Goal: Transaction & Acquisition: Purchase product/service

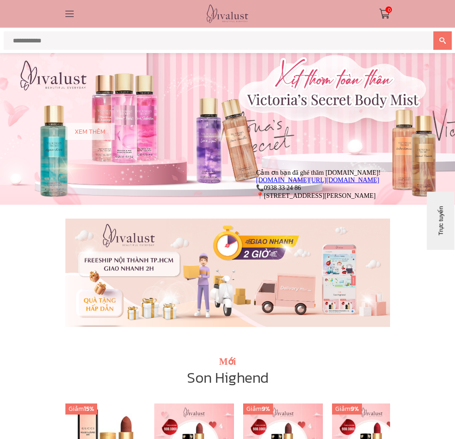
click at [0, 0] on link "Trang Điểm Mặt" at bounding box center [0, 0] width 0 height 0
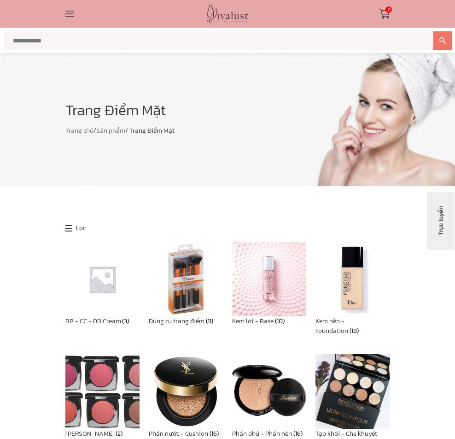
click at [0, 0] on link "Son YSL" at bounding box center [0, 0] width 0 height 0
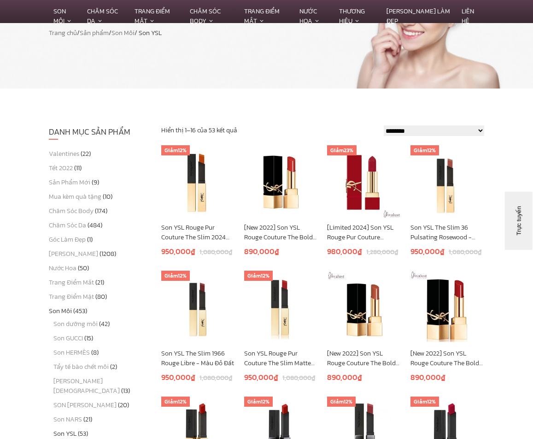
scroll to position [46, 0]
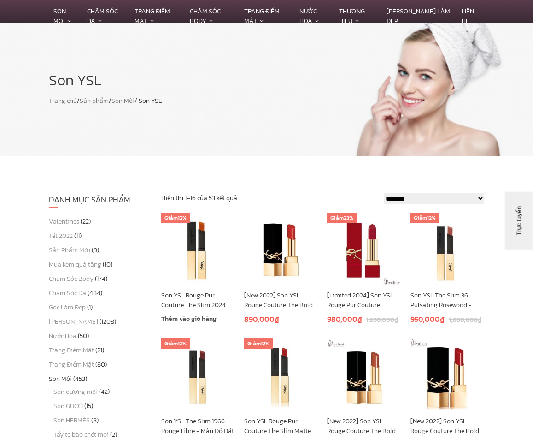
click at [186, 269] on img at bounding box center [198, 250] width 74 height 74
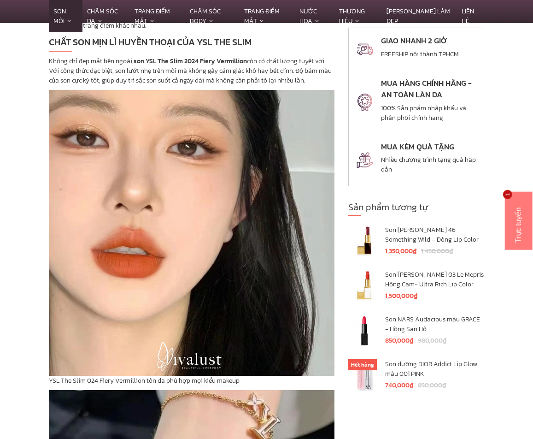
scroll to position [2258, 0]
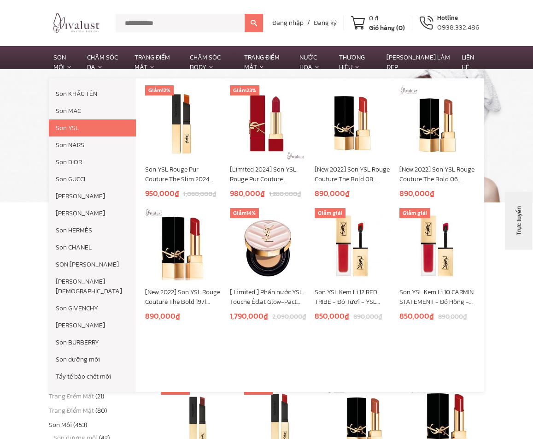
click at [82, 127] on link "Son YSL" at bounding box center [92, 127] width 87 height 17
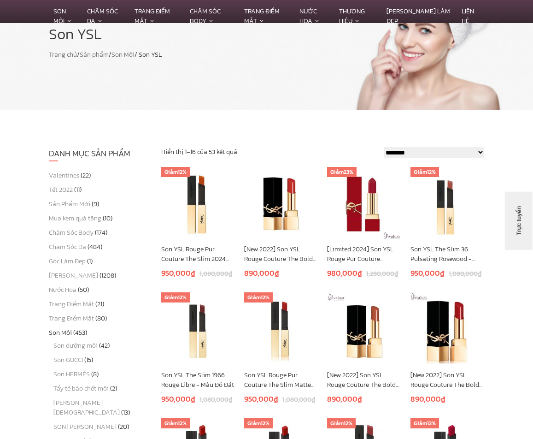
scroll to position [138, 0]
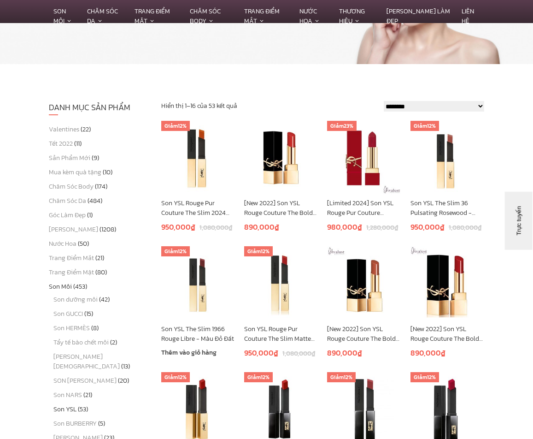
click at [191, 301] on img at bounding box center [198, 283] width 74 height 74
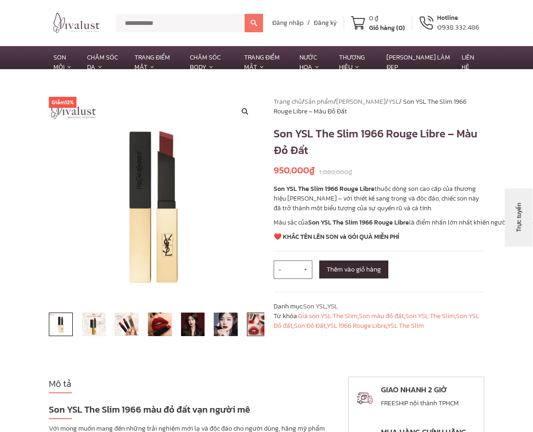
click at [252, 328] on img at bounding box center [259, 324] width 24 height 24
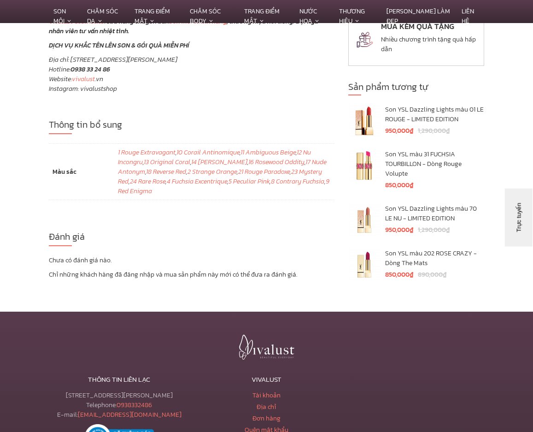
scroll to position [1935, 0]
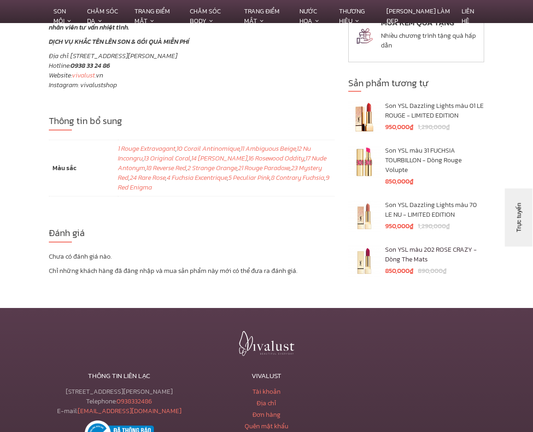
click at [416, 257] on h4 "Son YSL màu 202 ROSE CRAZY - Dòng The Mats" at bounding box center [434, 254] width 99 height 19
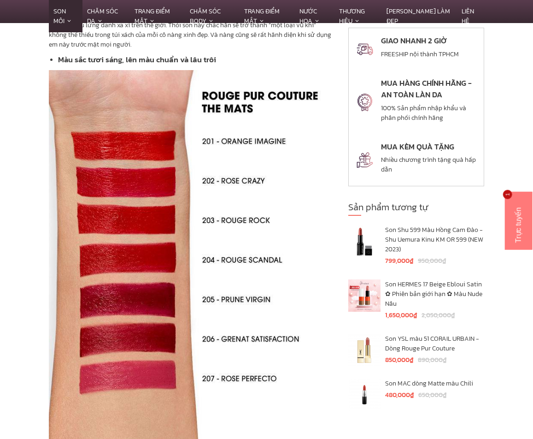
scroll to position [1428, 0]
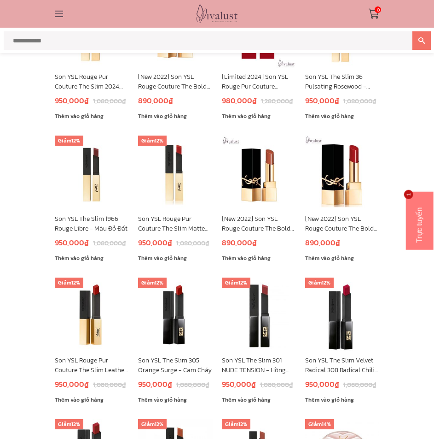
scroll to position [276, 0]
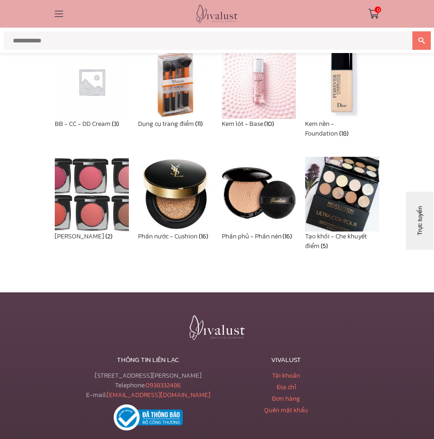
scroll to position [230, 0]
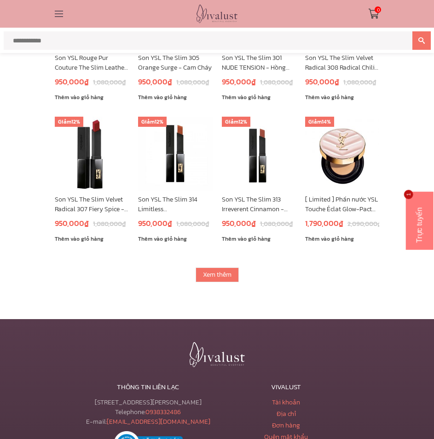
scroll to position [553, 0]
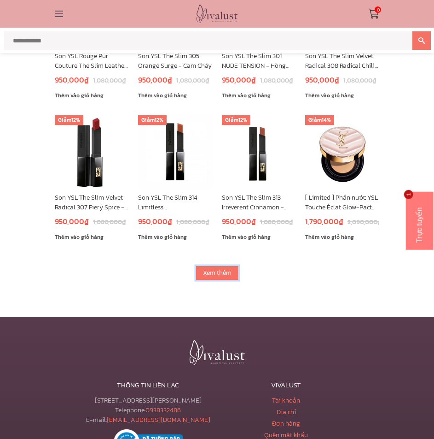
click at [211, 269] on link "Xem thêm" at bounding box center [217, 272] width 43 height 15
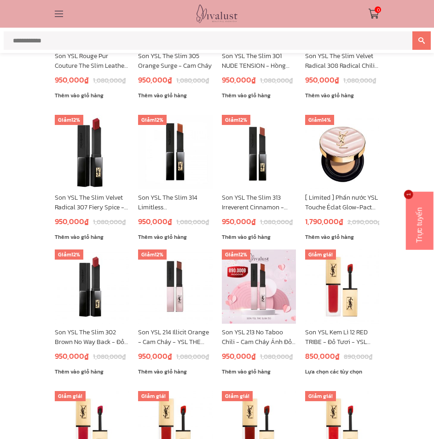
scroll to position [599, 0]
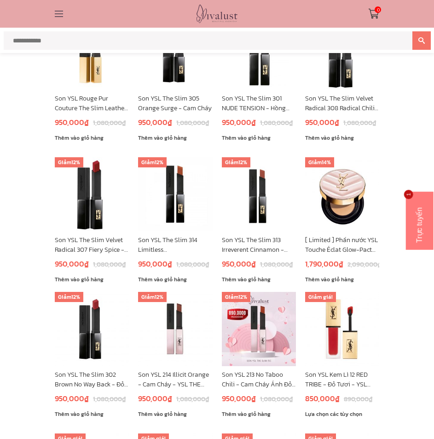
scroll to position [507, 0]
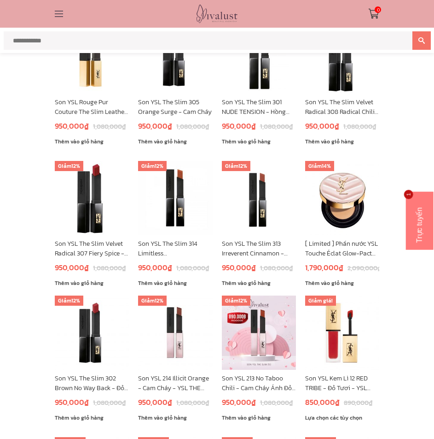
click at [257, 211] on img at bounding box center [259, 198] width 74 height 74
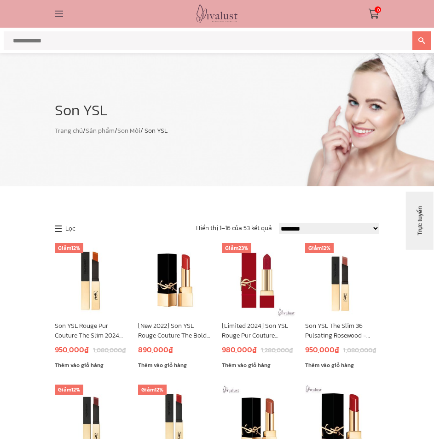
click at [314, 227] on select "**********" at bounding box center [329, 228] width 100 height 11
select select "**********"
click at [279, 223] on select "**********" at bounding box center [329, 228] width 100 height 11
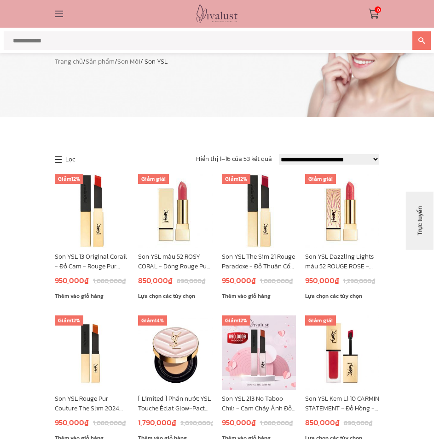
scroll to position [46, 0]
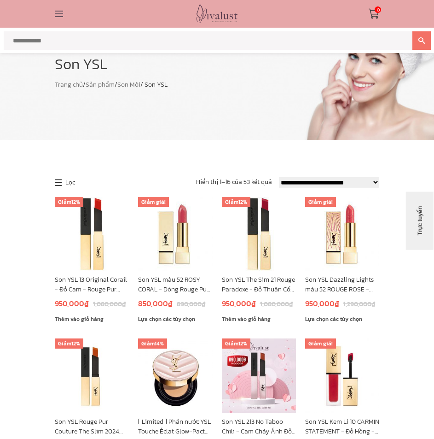
click at [363, 181] on select "**********" at bounding box center [329, 182] width 100 height 11
select select "******"
click at [279, 177] on select "**********" at bounding box center [329, 182] width 100 height 11
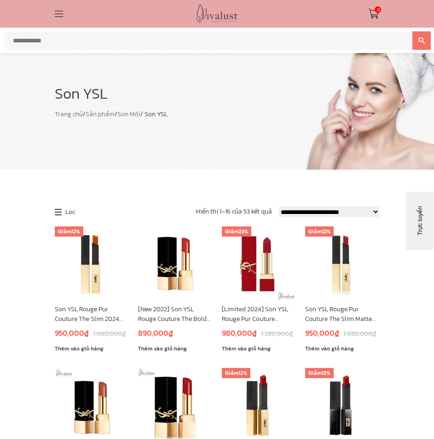
scroll to position [46, 0]
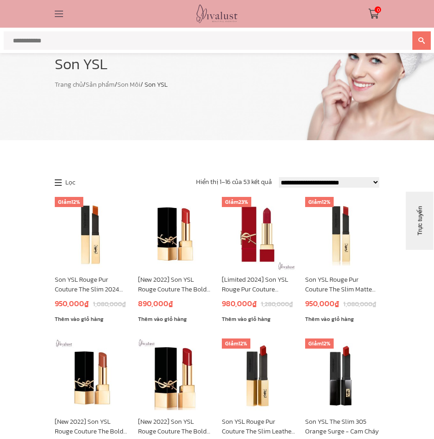
click at [88, 235] on img at bounding box center [92, 234] width 74 height 74
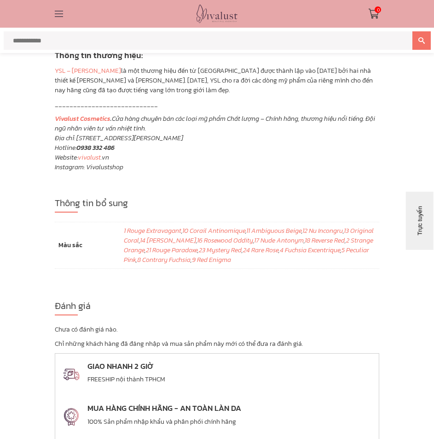
scroll to position [3133, 0]
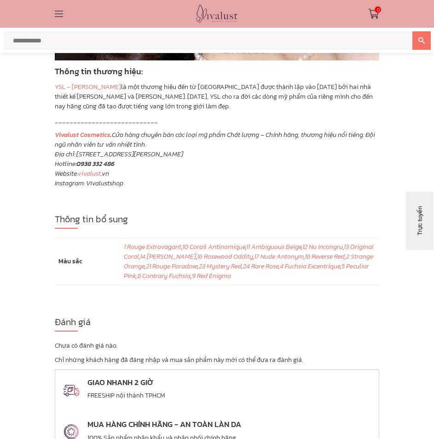
click at [430, 267] on div "Trực tuyến" at bounding box center [433, 265] width 44 height 7
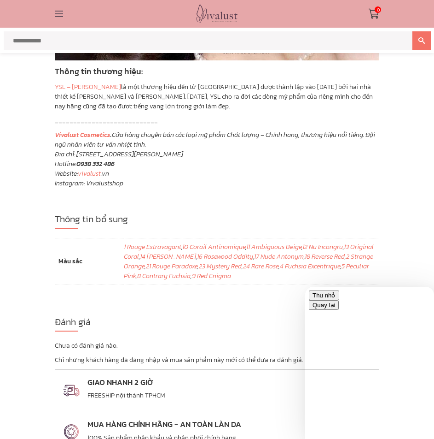
click at [340, 299] on button "Thu nhỏ" at bounding box center [324, 295] width 30 height 10
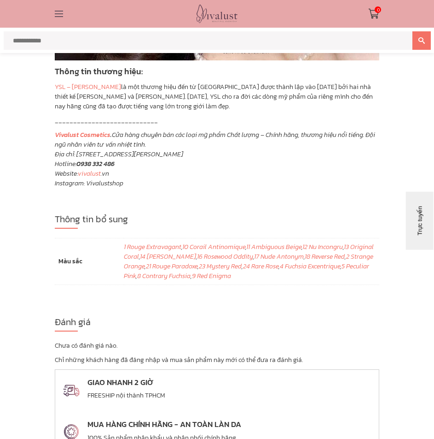
click at [376, 15] on img at bounding box center [374, 13] width 11 height 11
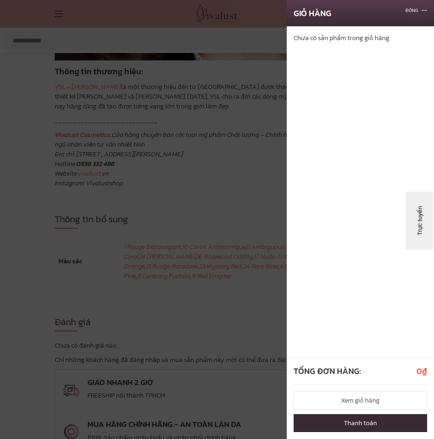
click at [235, 178] on div at bounding box center [217, 219] width 434 height 439
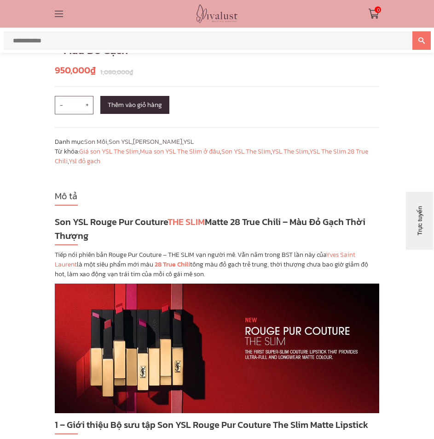
scroll to position [138, 0]
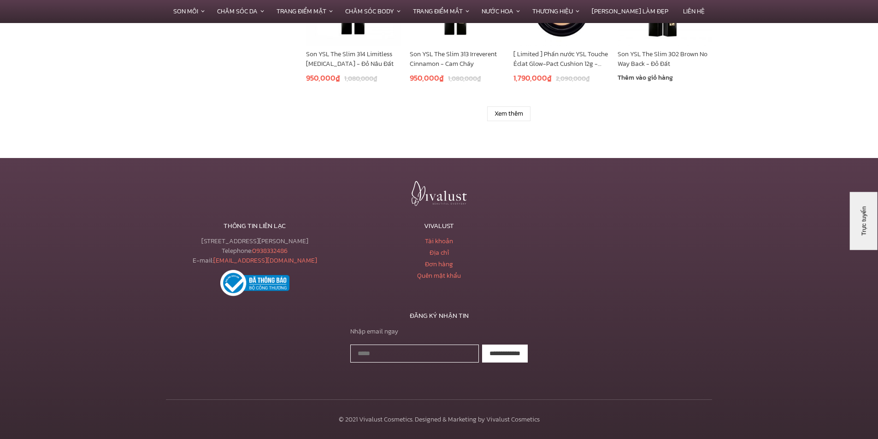
scroll to position [162, 0]
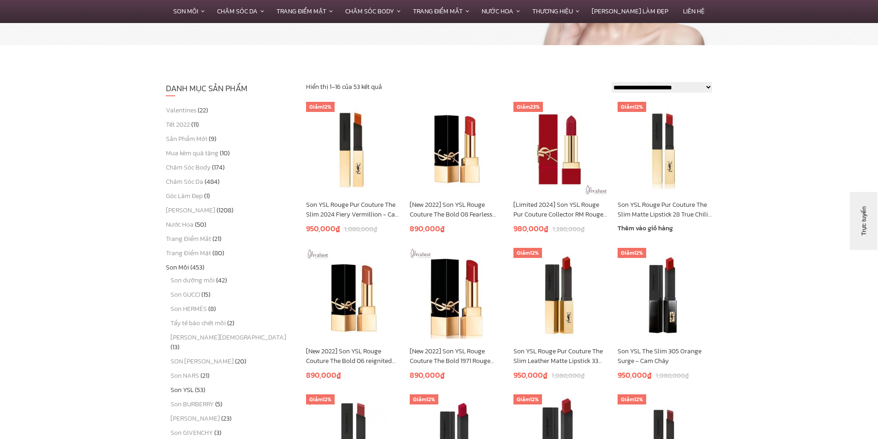
click at [434, 213] on link "Son YSL Rouge Pur Couture The Slim Matte Lipstick 28 True Chili - Màu Đỏ Gạch" at bounding box center [664, 209] width 94 height 19
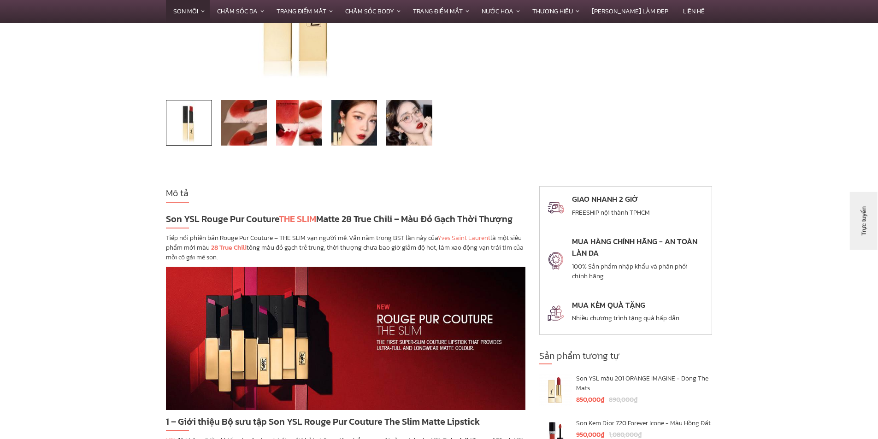
scroll to position [276, 0]
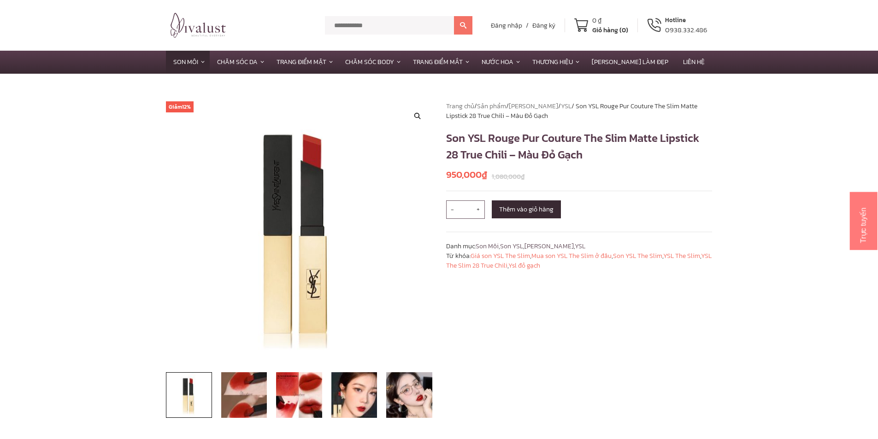
click at [611, 29] on div "Giỏ hàng (0)" at bounding box center [610, 30] width 36 height 10
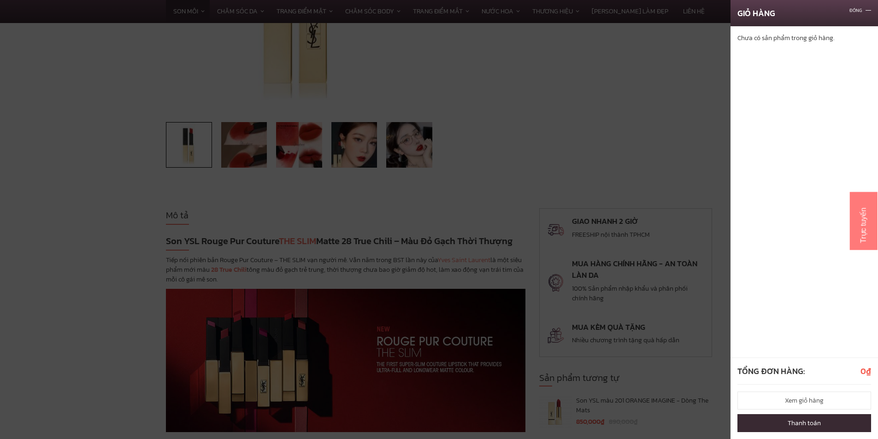
scroll to position [268, 0]
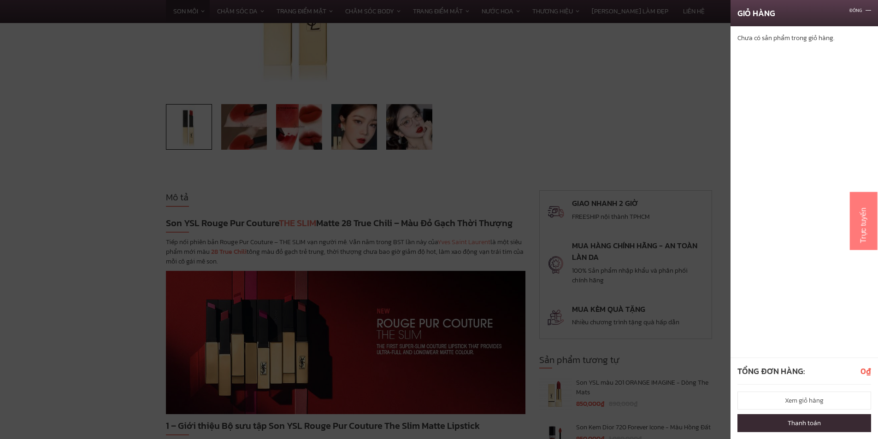
click at [550, 127] on div at bounding box center [439, 219] width 878 height 439
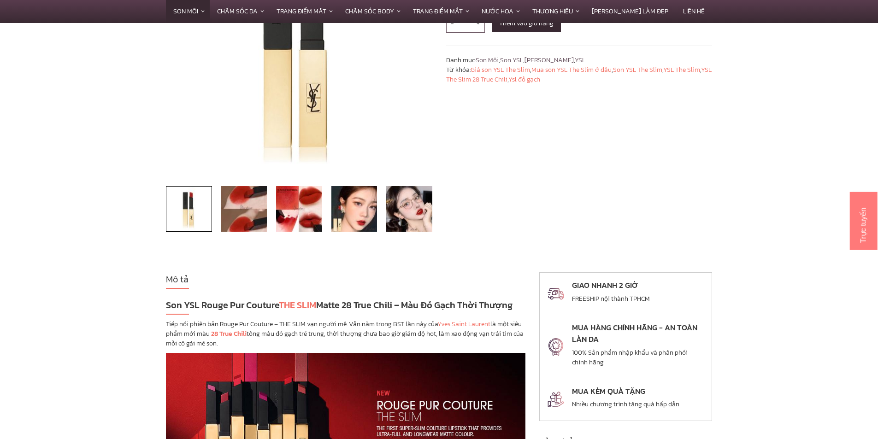
scroll to position [0, 0]
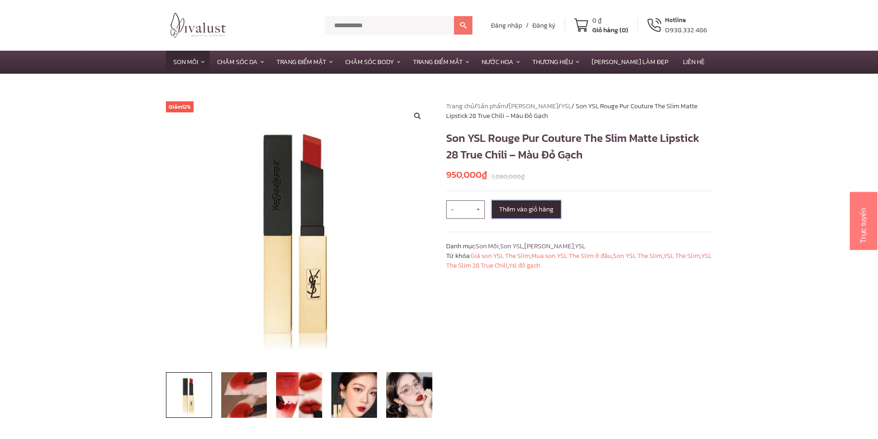
click at [528, 215] on button "Thêm vào giỏ hàng" at bounding box center [526, 209] width 69 height 18
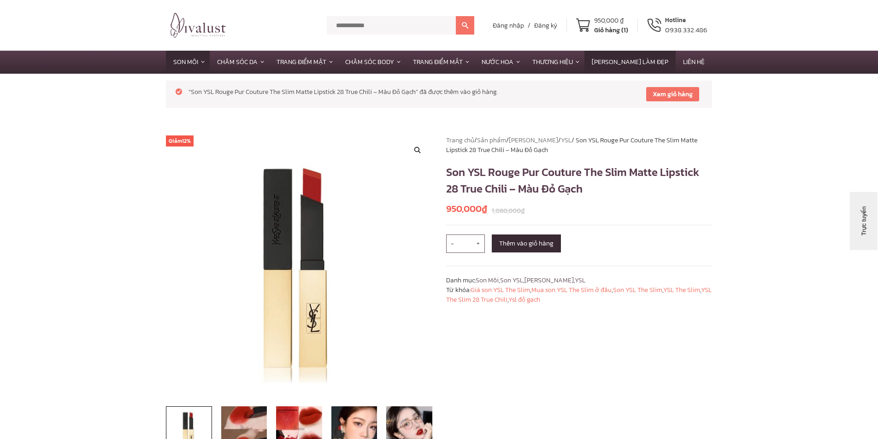
click at [623, 63] on link "[PERSON_NAME] làm Đẹp" at bounding box center [629, 62] width 91 height 23
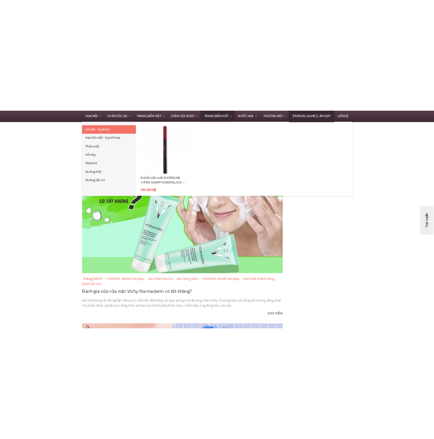
scroll to position [645, 0]
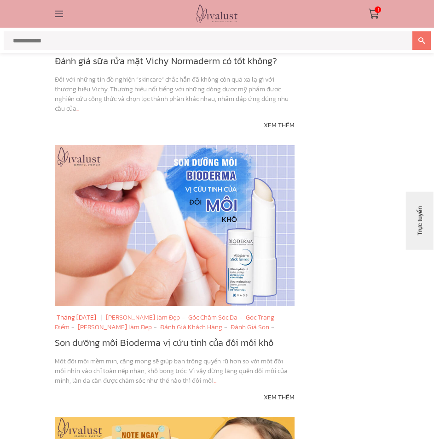
click at [377, 14] on img at bounding box center [374, 13] width 11 height 11
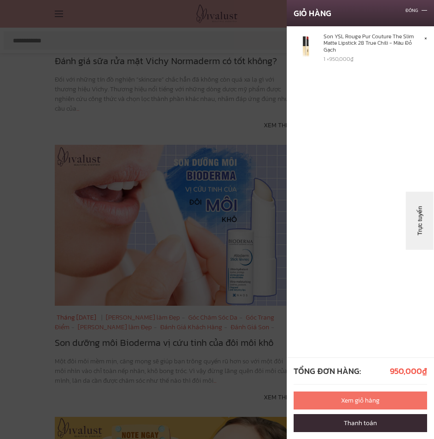
click at [388, 404] on link "Xem giỏ hàng" at bounding box center [361, 400] width 134 height 18
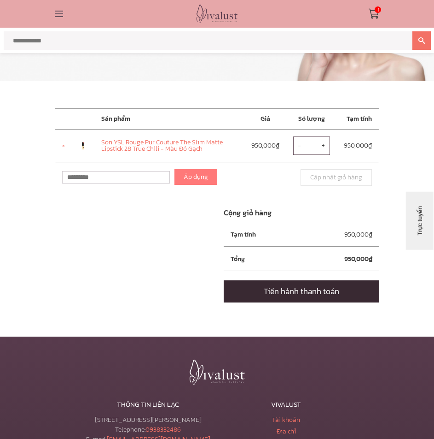
scroll to position [92, 0]
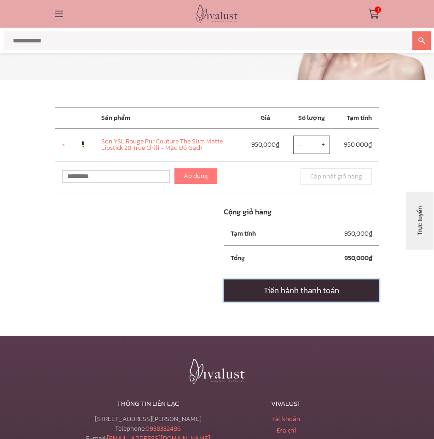
click at [350, 291] on link "Tiến hành thanh toán" at bounding box center [302, 290] width 156 height 22
